Goal: Transaction & Acquisition: Purchase product/service

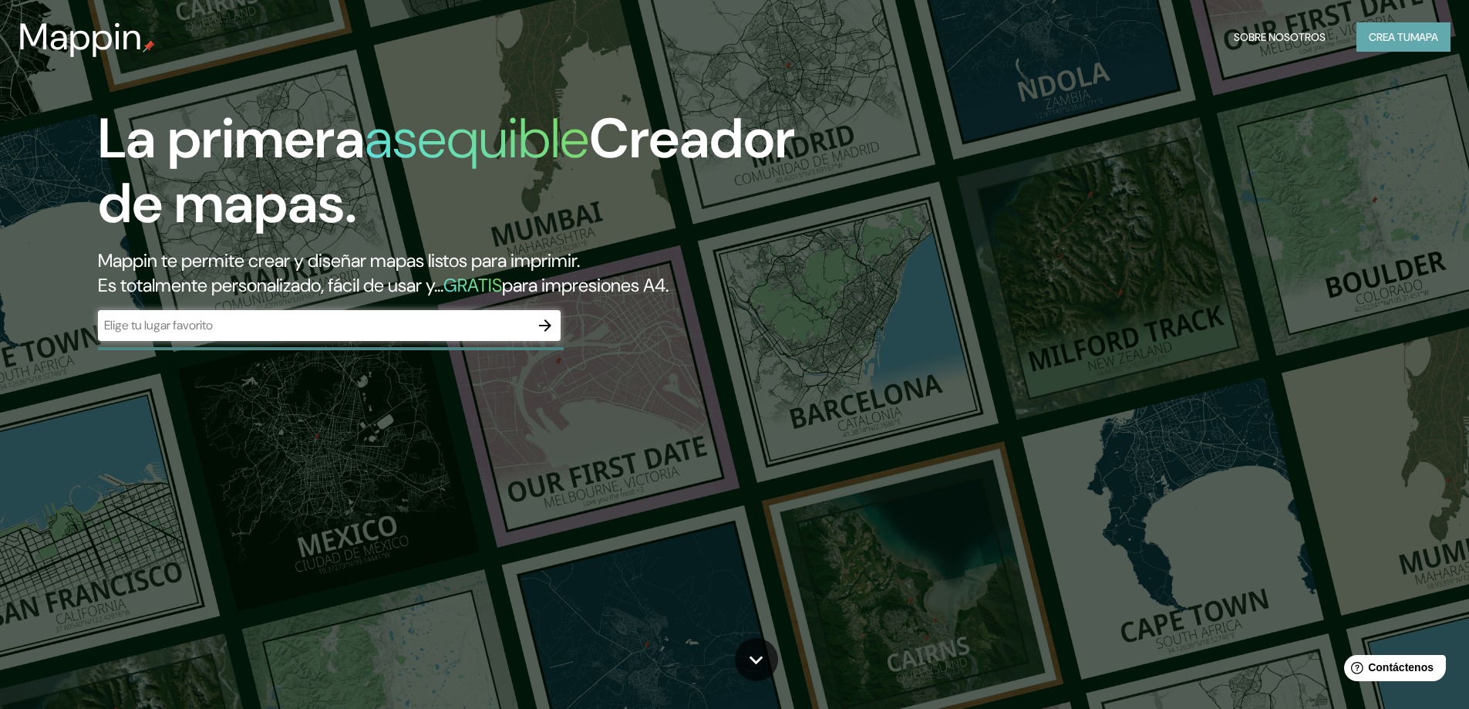
click at [1395, 35] on font "Crea tu" at bounding box center [1390, 37] width 42 height 14
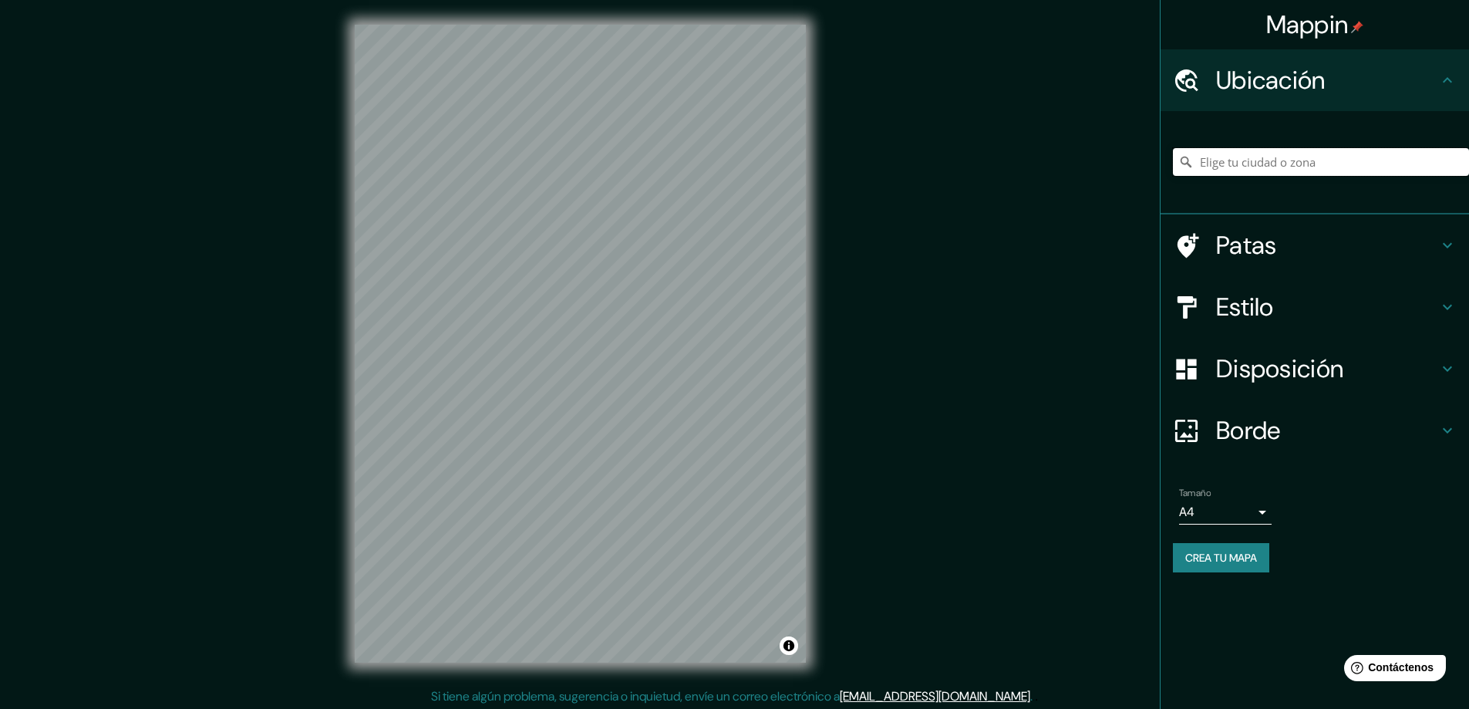
click at [1304, 158] on input "Elige tu ciudad o zona" at bounding box center [1321, 162] width 296 height 28
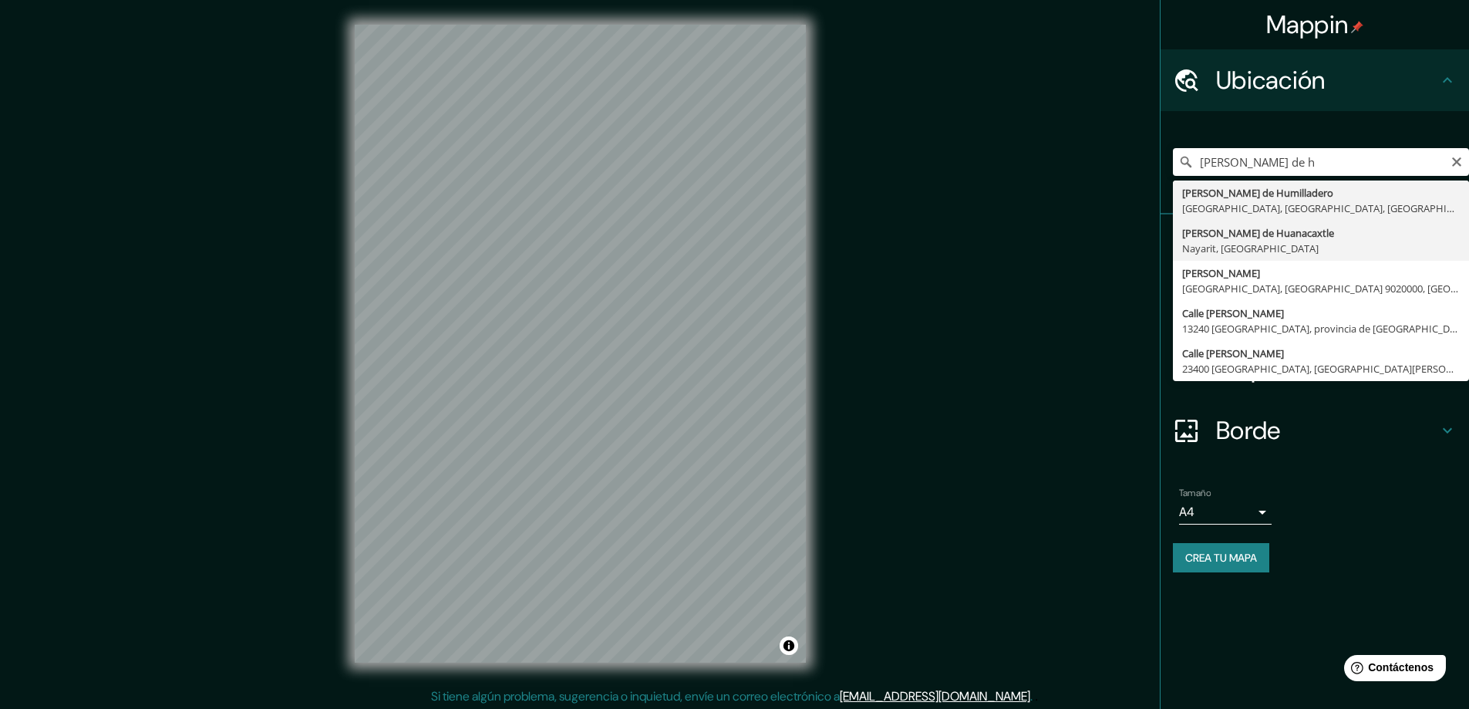
type input "Cruz de Huanacaxtle, Nayarit, México"
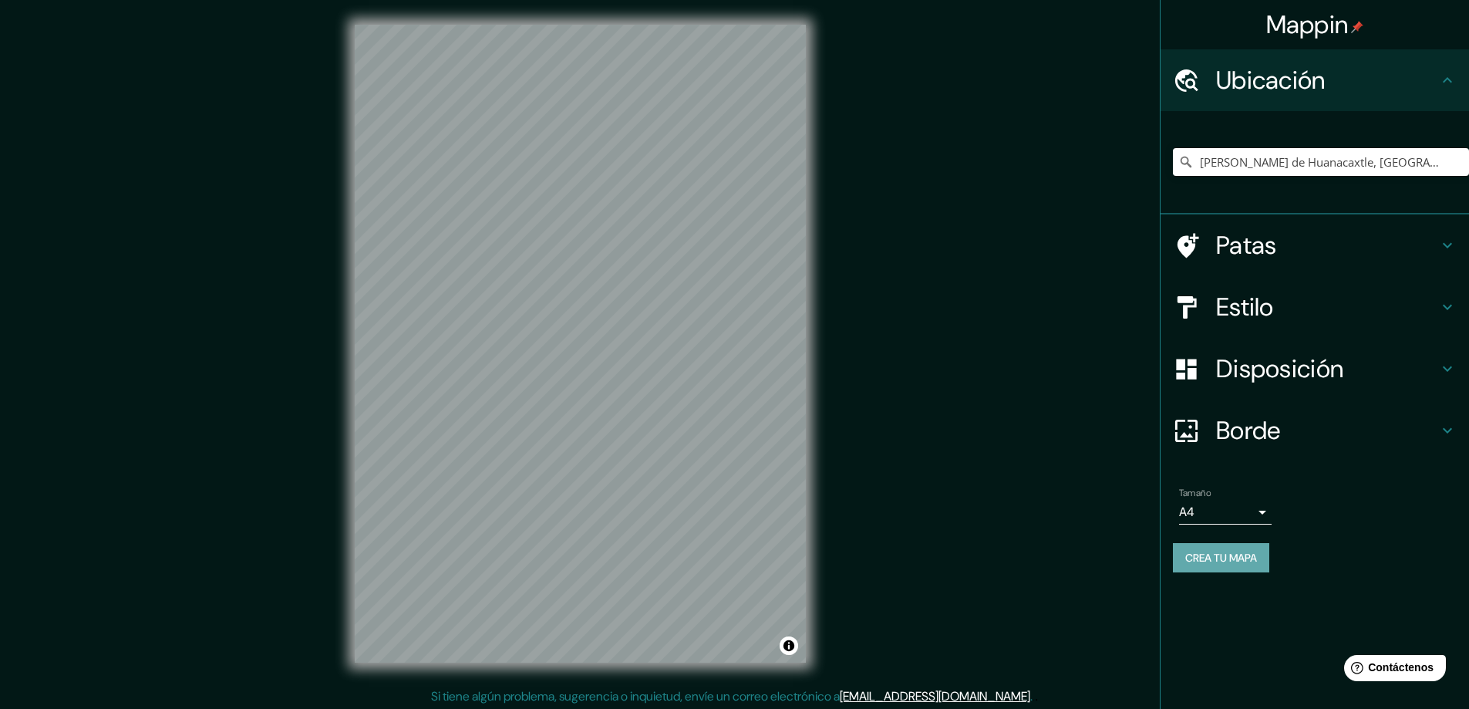
click at [1245, 565] on font "Crea tu mapa" at bounding box center [1221, 557] width 72 height 20
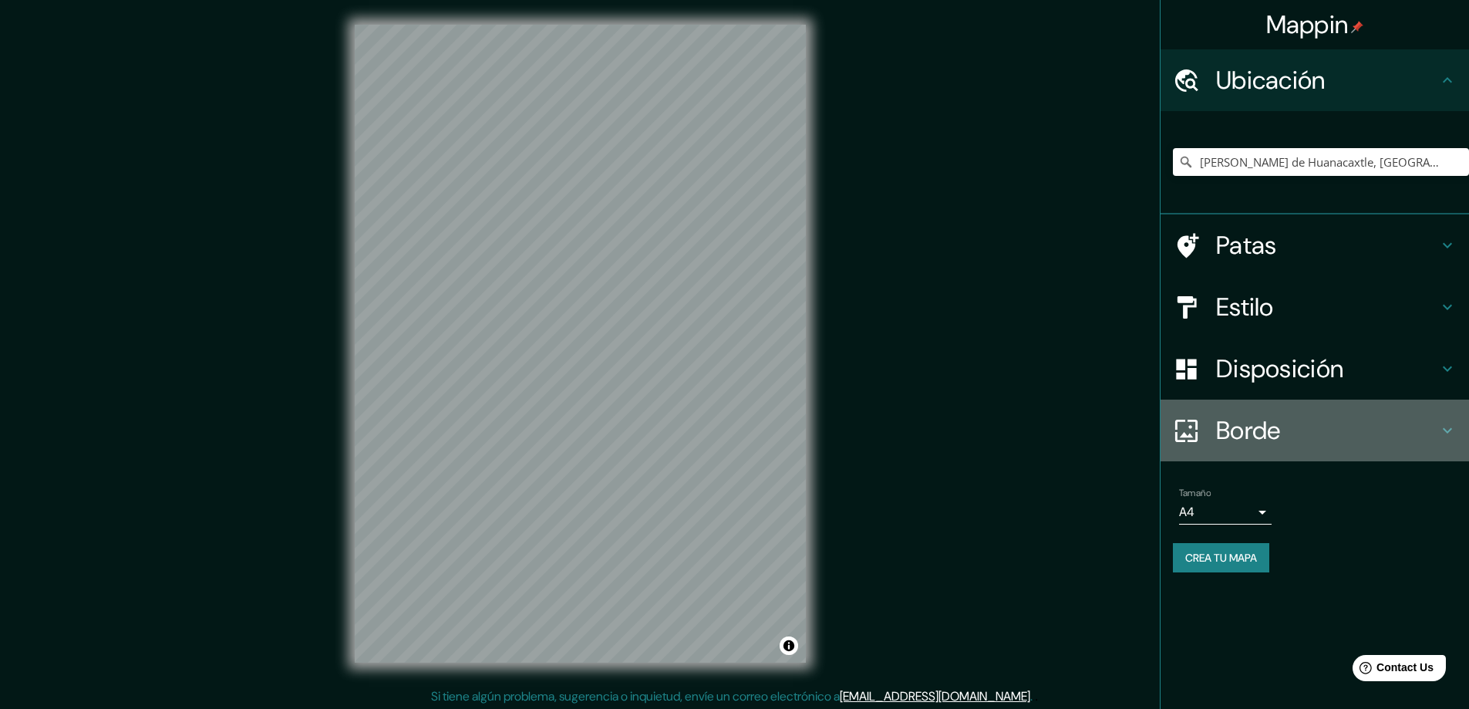
click at [1421, 429] on h4 "Borde" at bounding box center [1327, 430] width 222 height 31
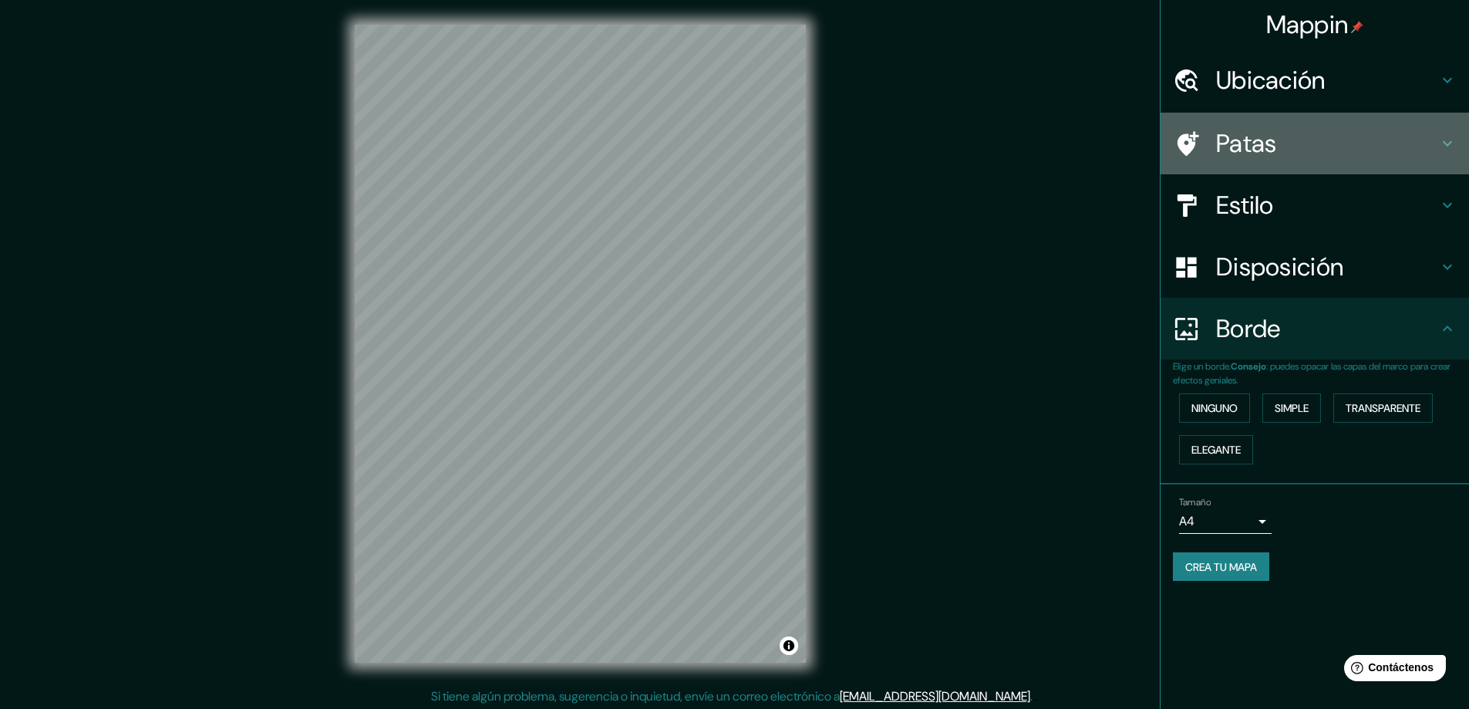
click at [1395, 144] on h4 "Patas" at bounding box center [1327, 143] width 222 height 31
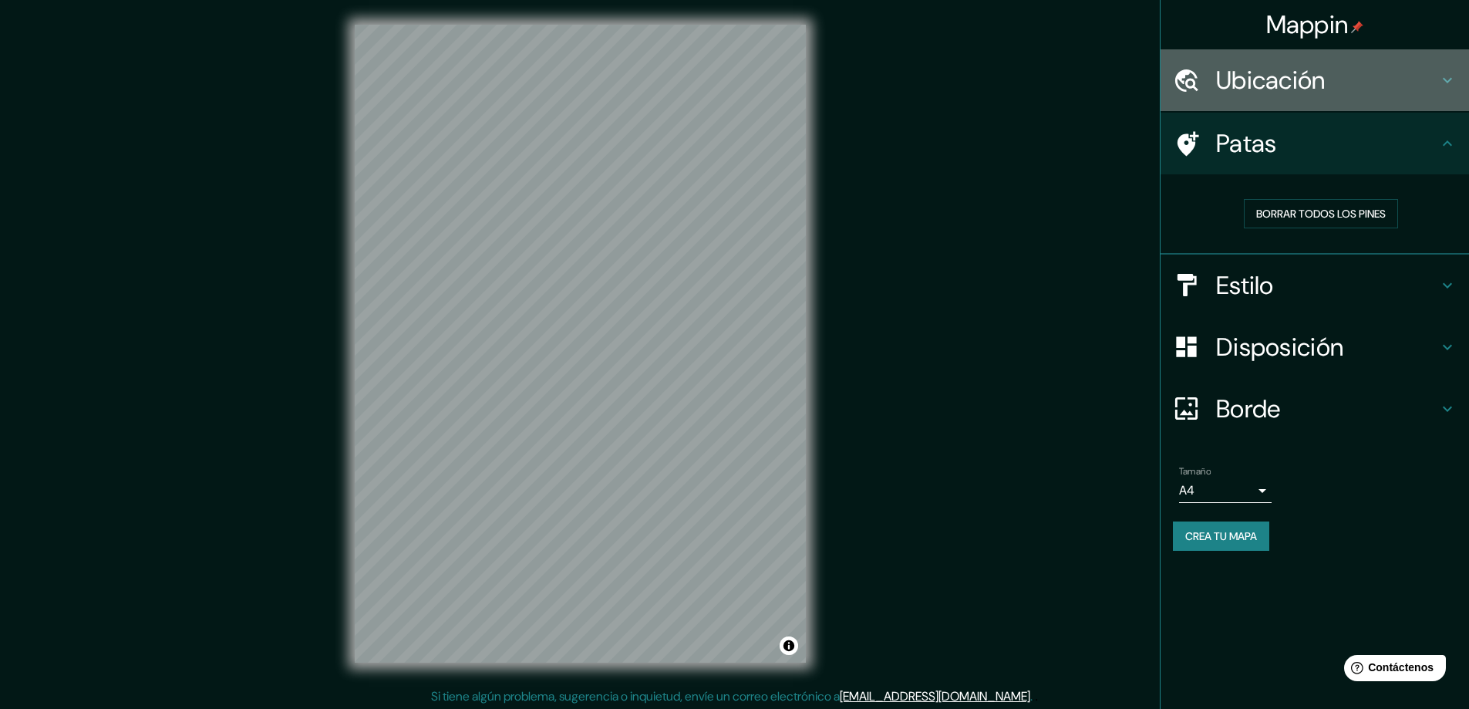
click at [1431, 74] on h4 "Ubicación" at bounding box center [1327, 80] width 222 height 31
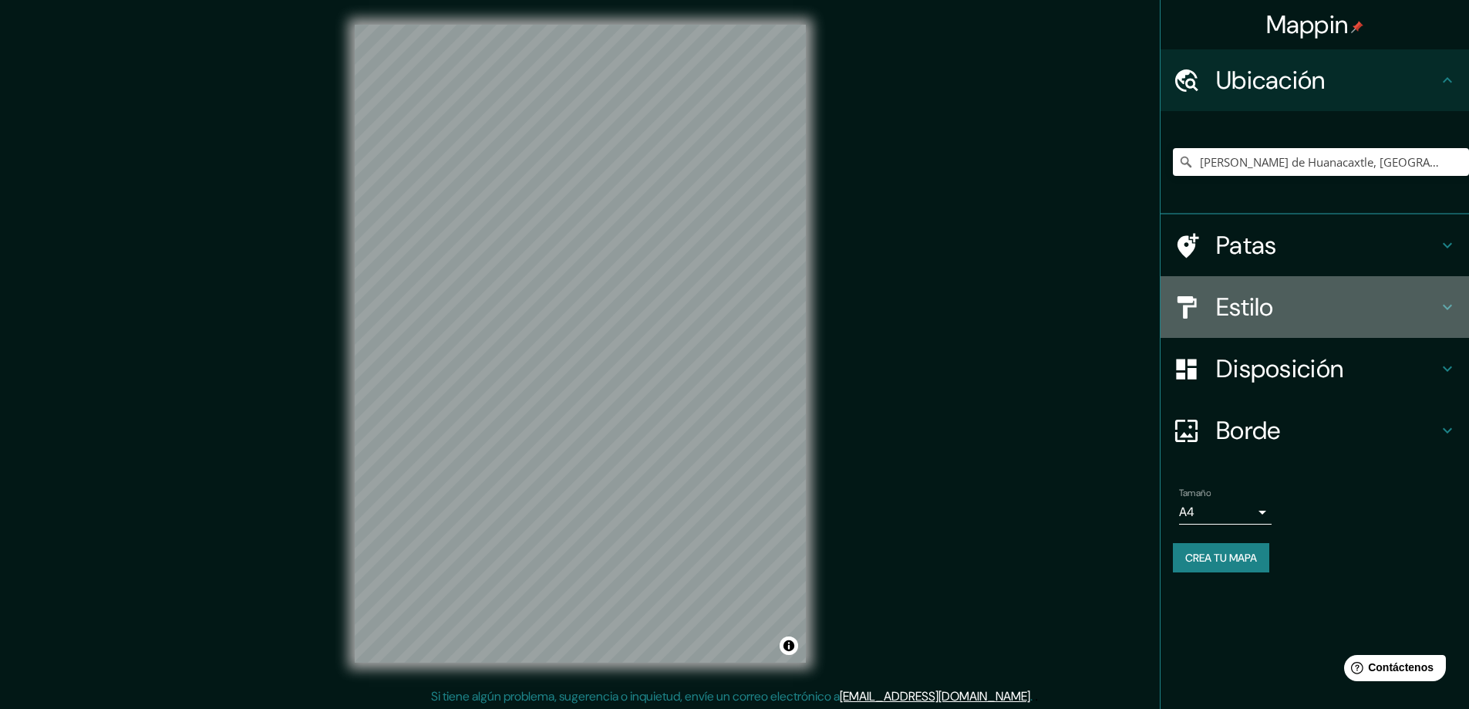
click at [1441, 313] on icon at bounding box center [1447, 307] width 19 height 19
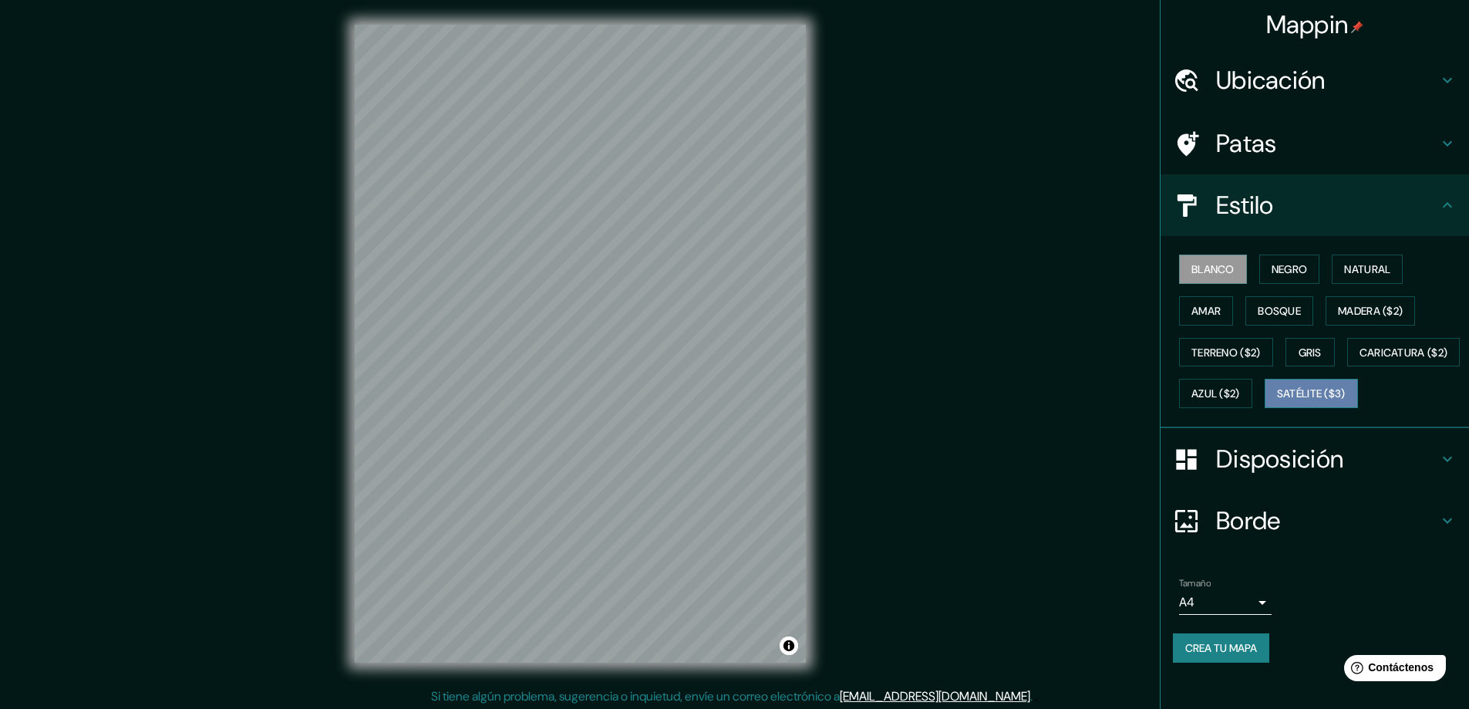
click at [1277, 401] on font "Satélite ($3)" at bounding box center [1311, 394] width 69 height 14
click at [1240, 393] on font "Azul ($2)" at bounding box center [1215, 394] width 49 height 14
click at [1264, 408] on button "Satélite ($3)" at bounding box center [1310, 393] width 93 height 29
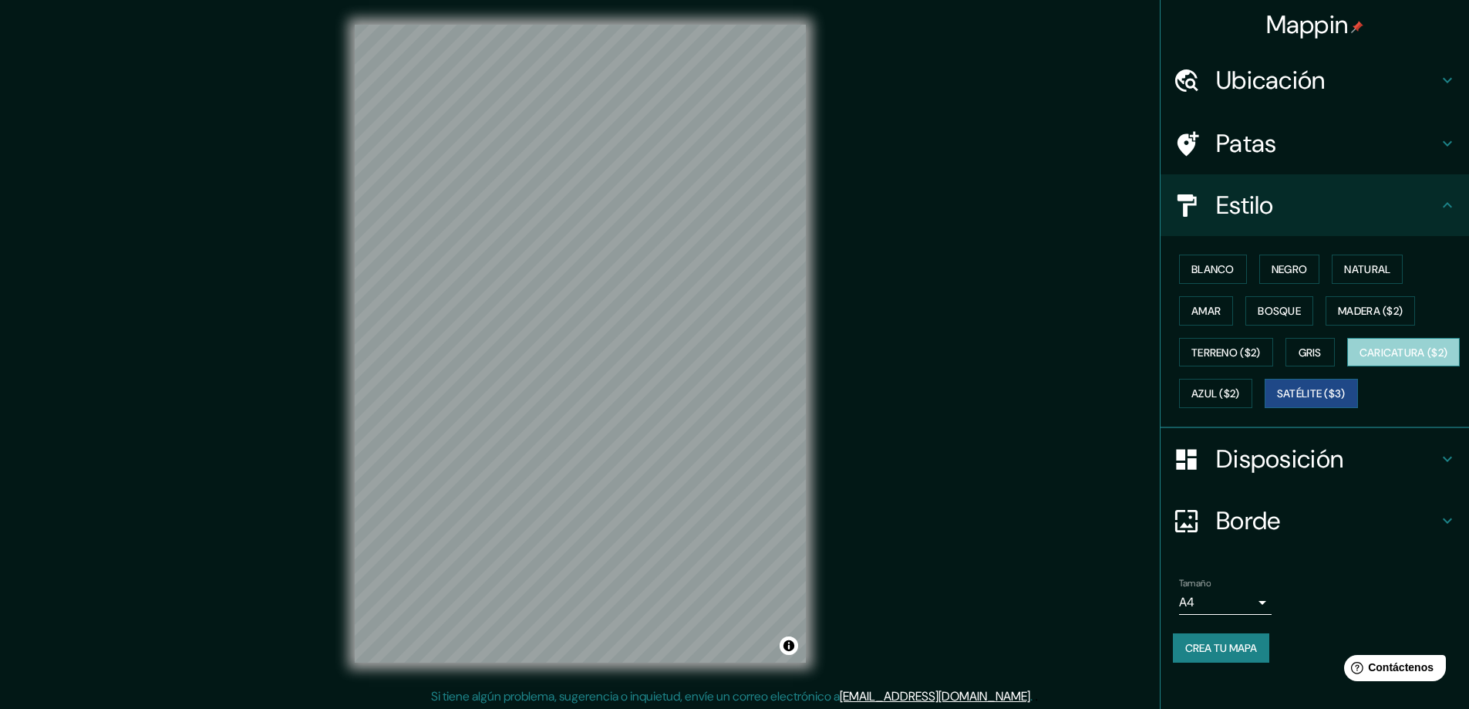
click at [1359, 359] on font "Caricatura ($2)" at bounding box center [1403, 352] width 89 height 14
click at [1405, 76] on h4 "Ubicación" at bounding box center [1327, 80] width 222 height 31
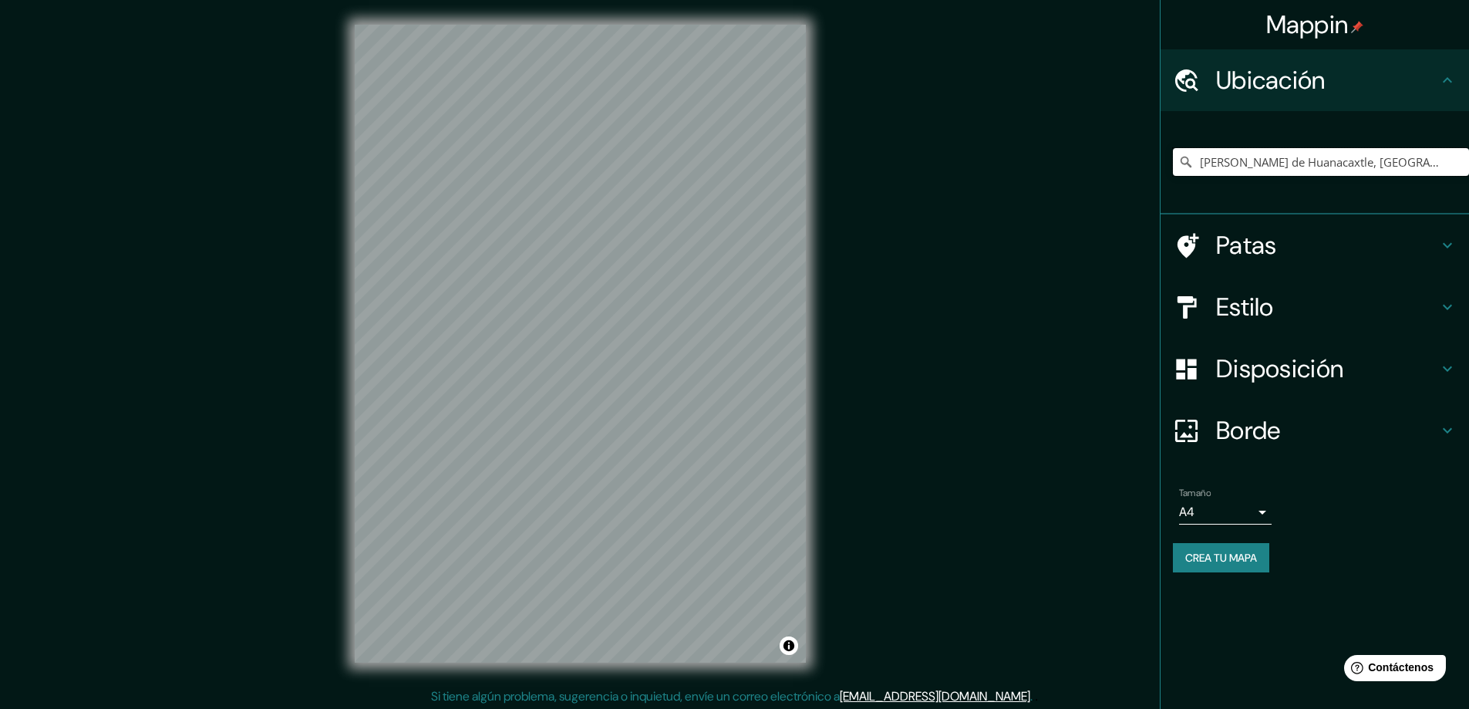
click at [1428, 167] on input "Cruz de Huanacaxtle, Nayarit, México" at bounding box center [1321, 162] width 296 height 28
drag, startPoint x: 1427, startPoint y: 163, endPoint x: 1035, endPoint y: 200, distance: 394.1
click at [1035, 200] on div "Mappin Ubicación Cruz de Huanacaxtle, Nayarit, México Patas Estilo Disposición …" at bounding box center [734, 356] width 1469 height 712
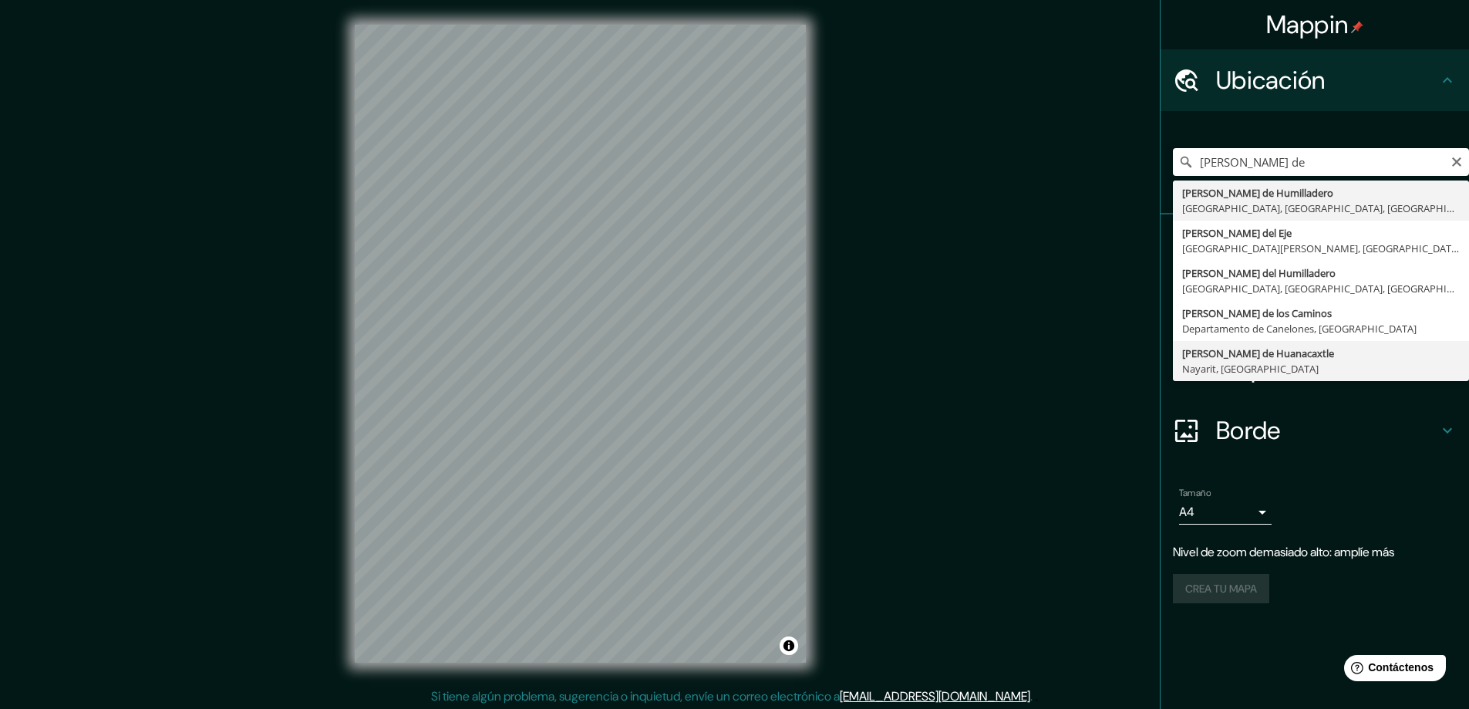
type input "Cruz de Huanacaxtle, Nayarit, México"
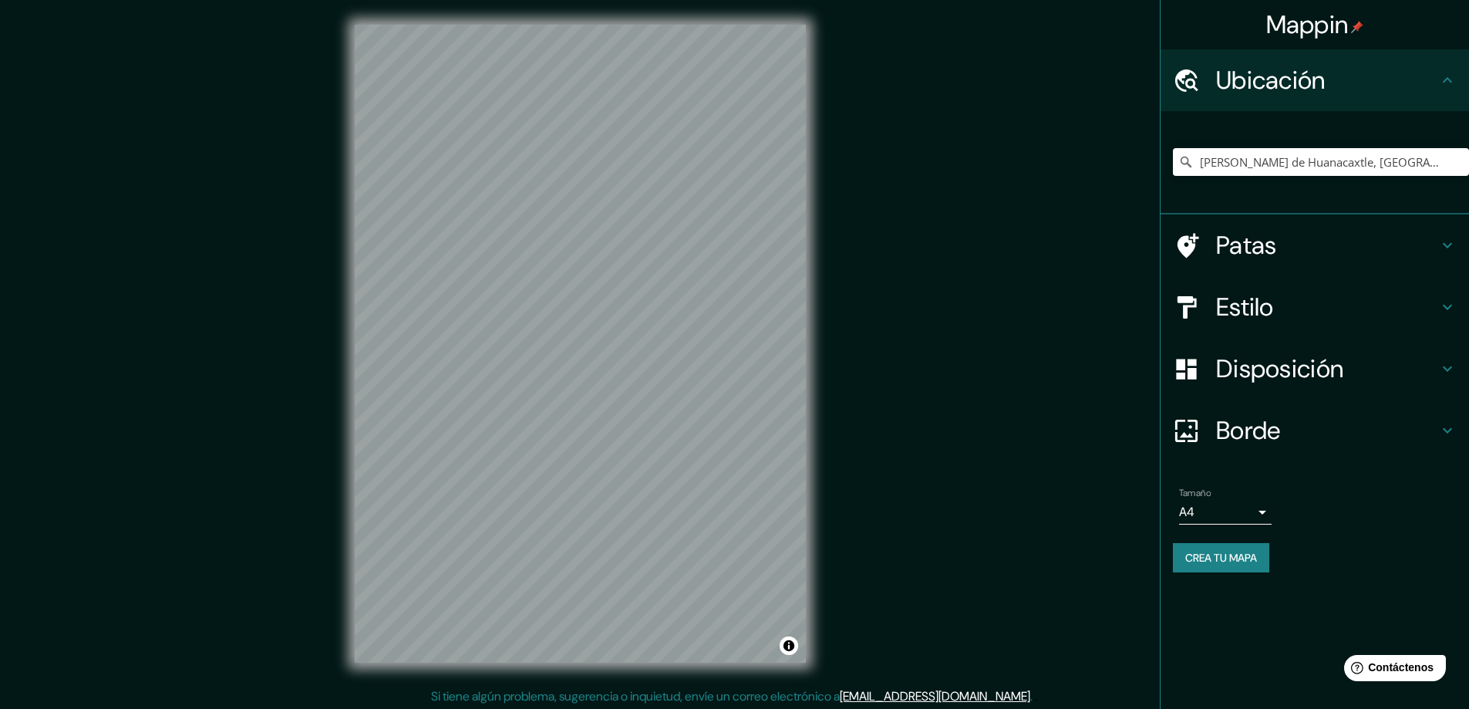
click at [1372, 309] on h4 "Estilo" at bounding box center [1327, 306] width 222 height 31
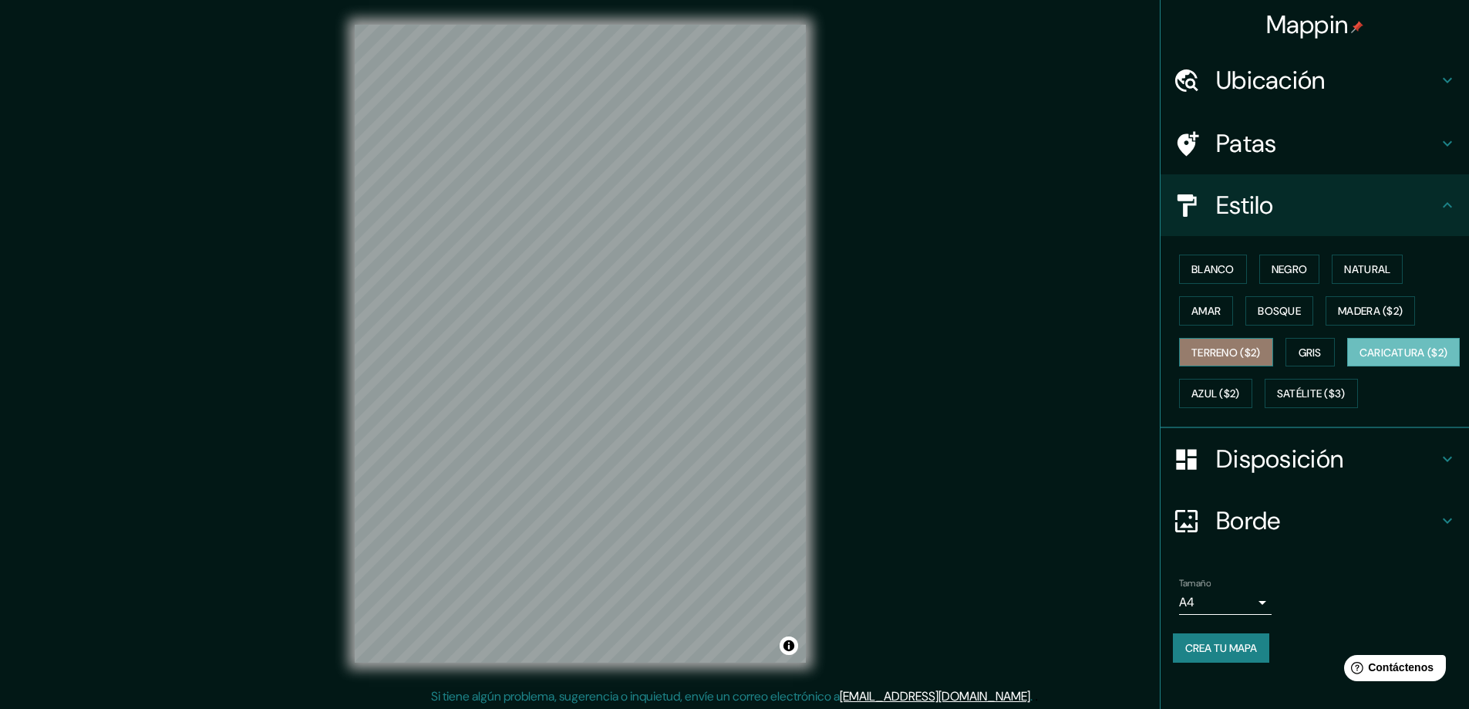
click at [1229, 345] on font "Terreno ($2)" at bounding box center [1225, 352] width 69 height 14
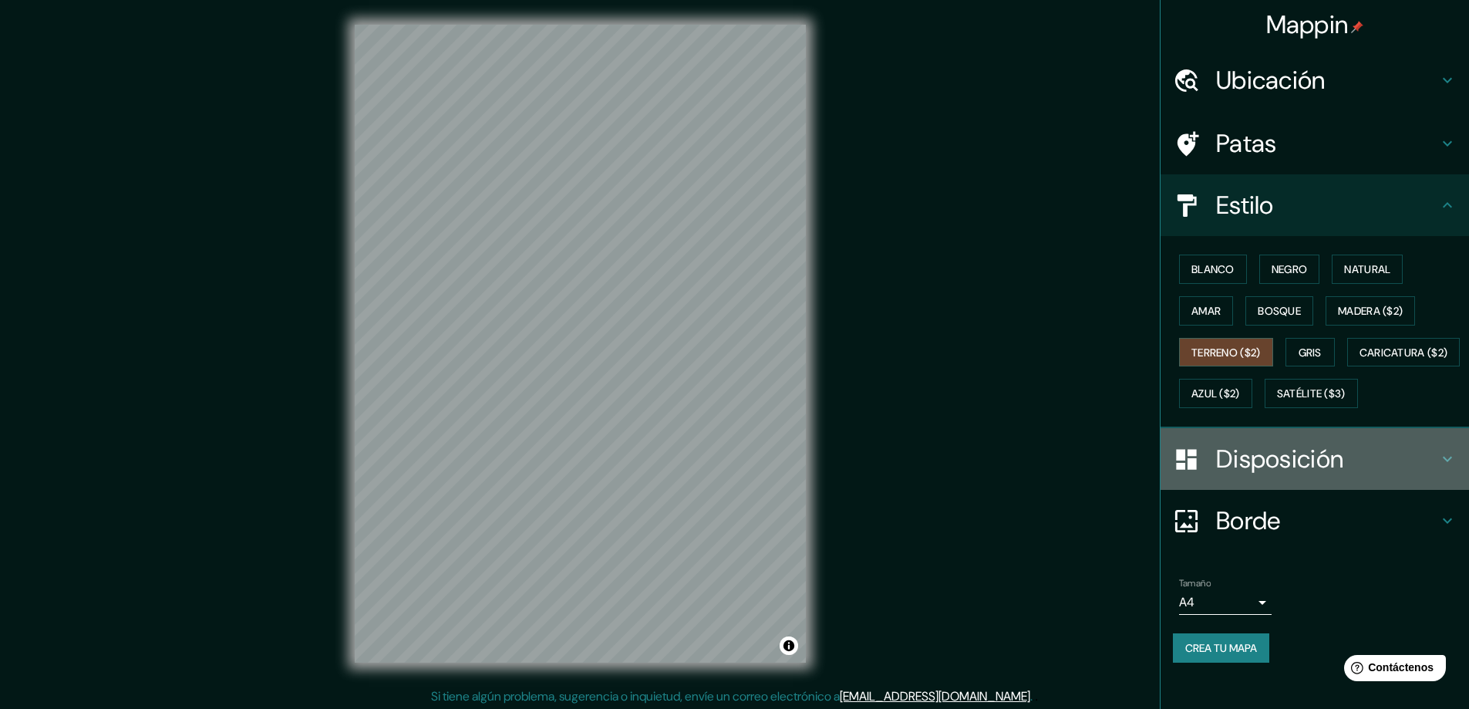
click at [1324, 475] on font "Disposición" at bounding box center [1279, 459] width 127 height 32
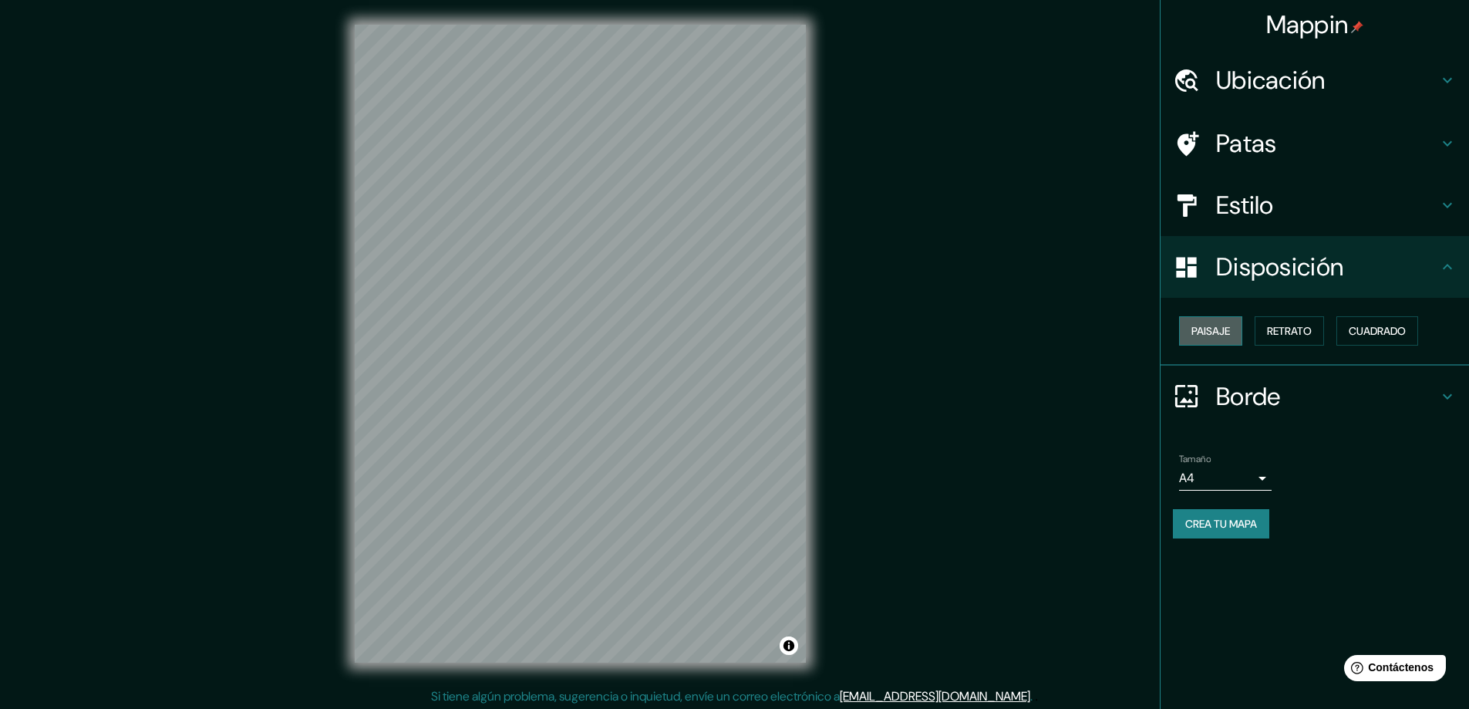
click at [1217, 332] on font "Paisaje" at bounding box center [1210, 331] width 39 height 14
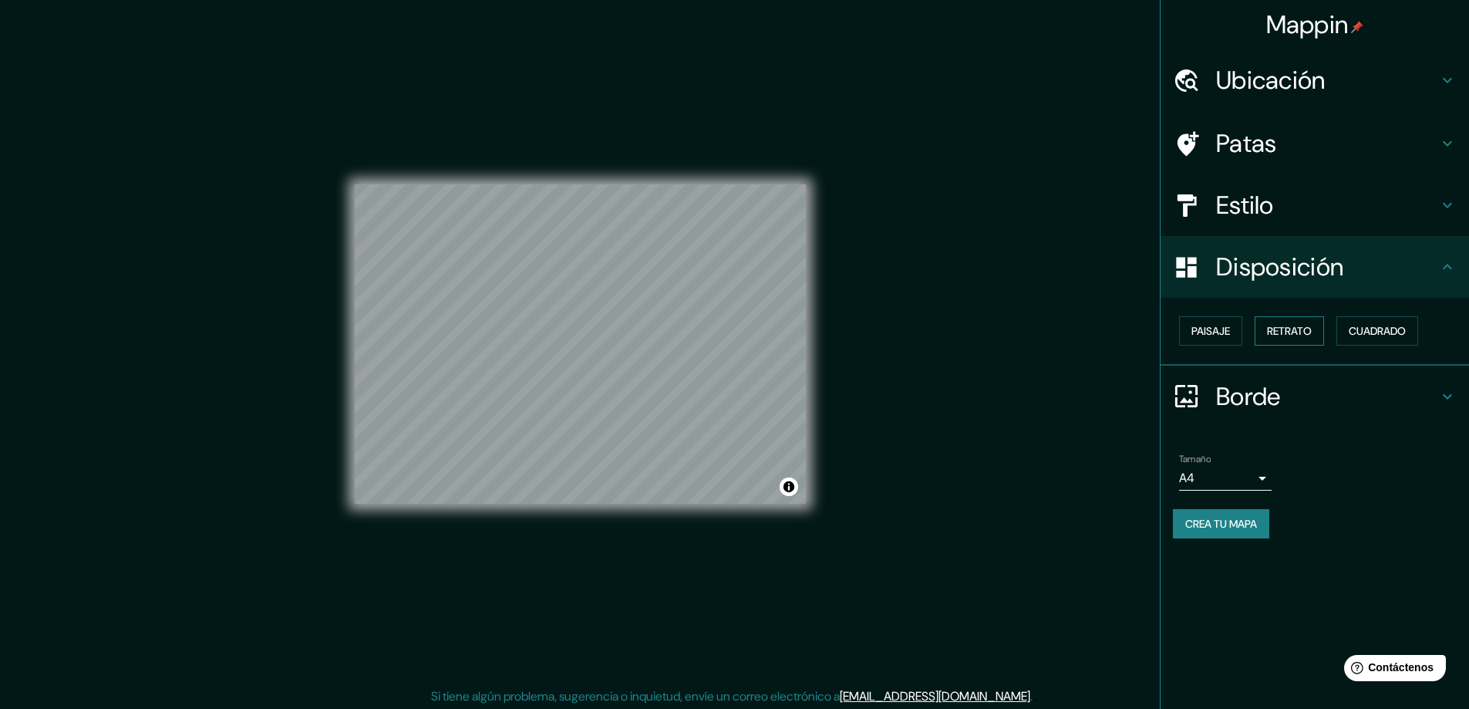
click at [1266, 331] on button "Retrato" at bounding box center [1288, 330] width 69 height 29
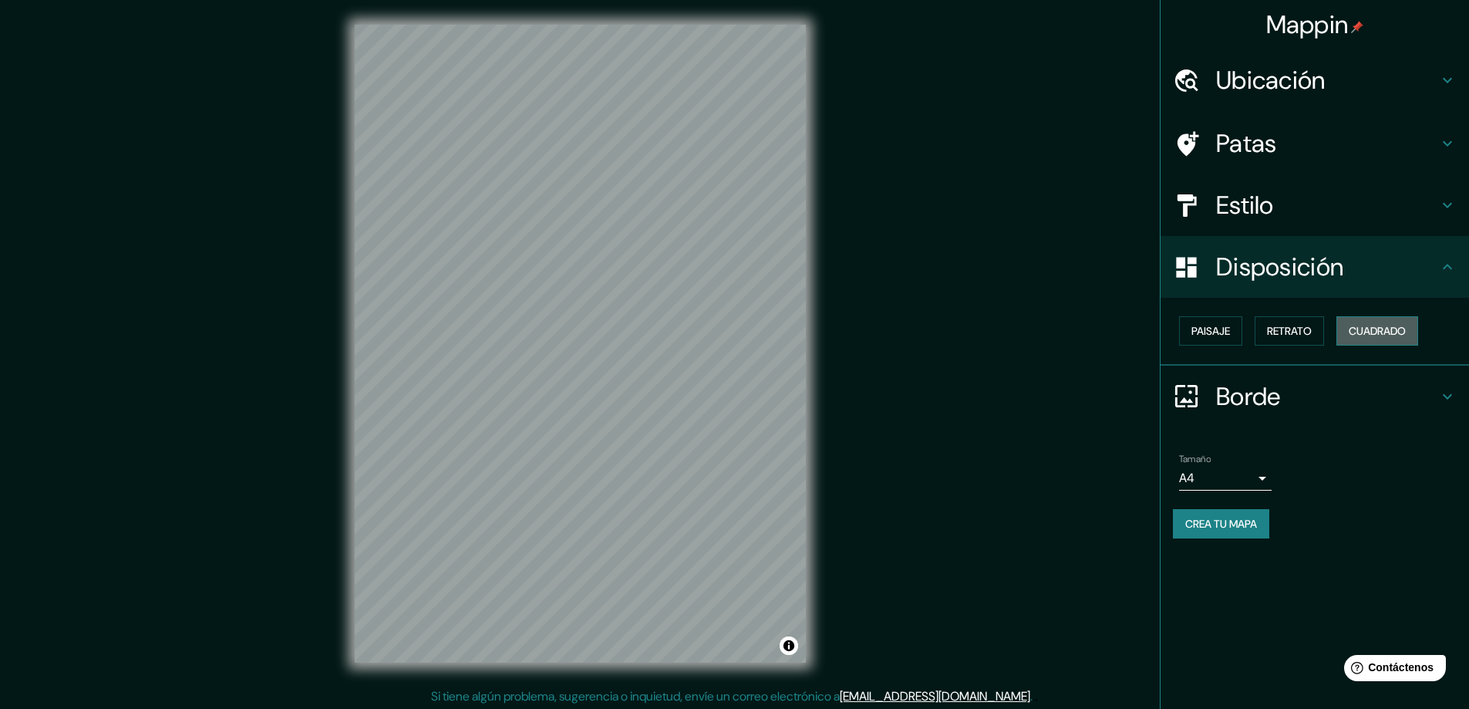
click at [1374, 328] on font "Cuadrado" at bounding box center [1376, 331] width 57 height 14
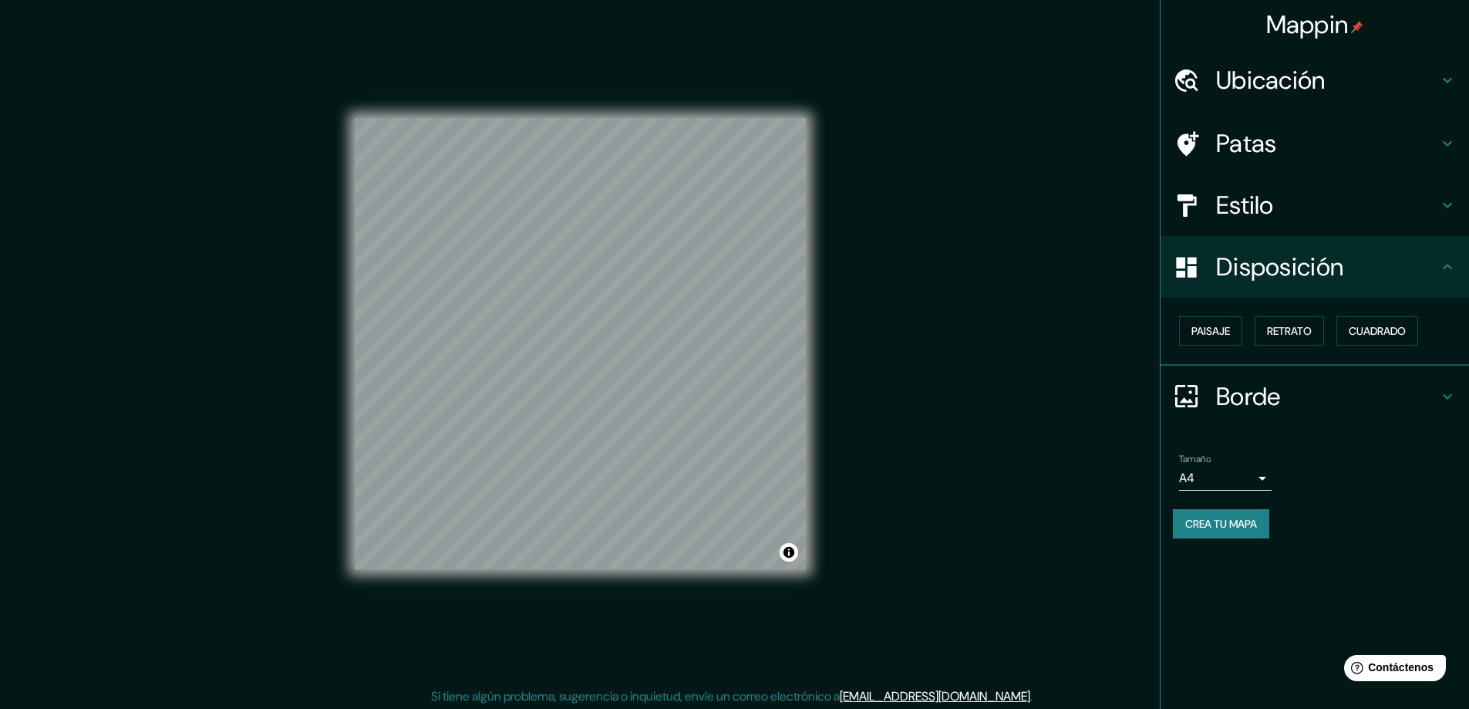
click at [1360, 68] on h4 "Ubicación" at bounding box center [1327, 80] width 222 height 31
